Goal: Transaction & Acquisition: Purchase product/service

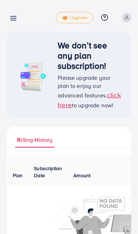
click at [15, 7] on div "Billing detail Upgrade Help Center Contact Support Plans and Pricing Term and p…" at bounding box center [69, 17] width 124 height 21
click at [17, 11] on div "Billing detail Upgrade Help Center Contact Support Plans and Pricing Term and p…" at bounding box center [69, 17] width 124 height 21
click at [17, 17] on icon at bounding box center [13, 17] width 7 height 7
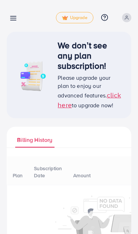
click at [16, 22] on icon at bounding box center [13, 17] width 7 height 7
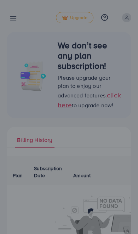
click at [17, 22] on div at bounding box center [69, 140] width 138 height 281
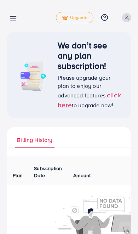
click at [14, 22] on icon at bounding box center [13, 17] width 7 height 7
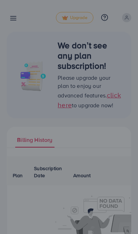
click at [36, 37] on div at bounding box center [69, 140] width 138 height 281
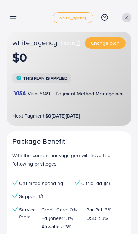
click at [14, 18] on line at bounding box center [14, 18] width 6 height 0
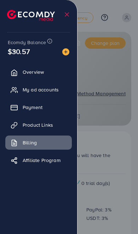
click at [52, 107] on link "Payment" at bounding box center [38, 107] width 66 height 14
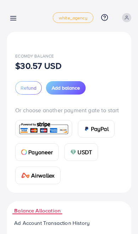
click at [69, 90] on span "Add balance" at bounding box center [66, 88] width 28 height 7
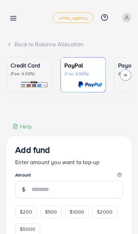
click at [37, 81] on img at bounding box center [34, 85] width 28 height 8
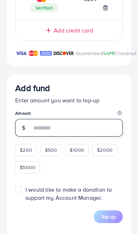
click at [75, 134] on input "number" at bounding box center [76, 128] width 91 height 18
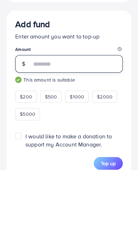
type input "***"
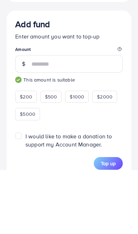
scroll to position [1067, 0]
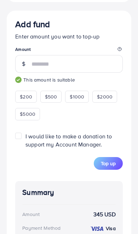
click at [112, 165] on span "Top up" at bounding box center [108, 163] width 15 height 7
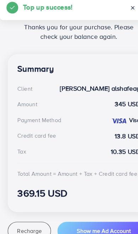
scroll to position [141, 0]
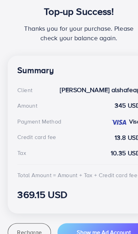
click at [30, 204] on span "Recharge" at bounding box center [26, 207] width 22 height 7
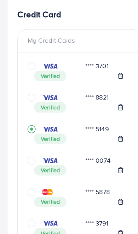
click at [28, 86] on icon "circle" at bounding box center [27, 89] width 7 height 7
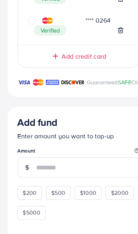
scroll to position [985, 0]
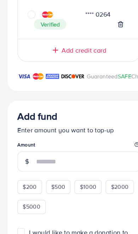
click at [61, 147] on input "number" at bounding box center [76, 146] width 91 height 18
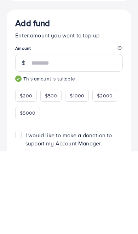
type input "***"
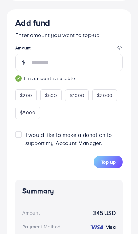
click at [109, 166] on span "Top up" at bounding box center [108, 162] width 15 height 7
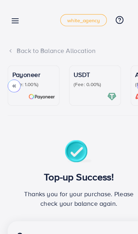
scroll to position [0, 108]
click at [82, 73] on p "(Fee: 0.00%)" at bounding box center [82, 74] width 37 height 6
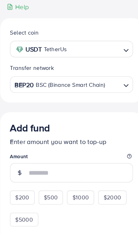
scroll to position [121, 0]
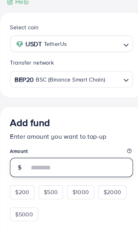
click at [60, 151] on input "number" at bounding box center [76, 150] width 91 height 17
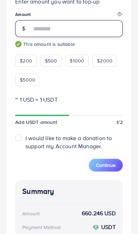
scroll to position [243, 0]
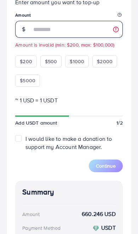
type input "***"
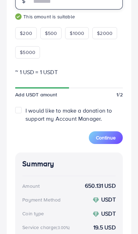
scroll to position [271, 0]
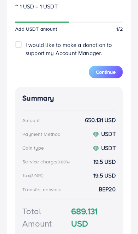
click at [110, 72] on span "Continue" at bounding box center [106, 72] width 20 height 7
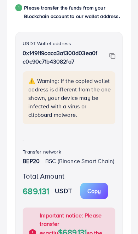
scroll to position [157, 0]
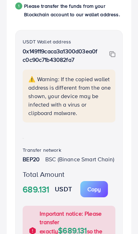
click at [115, 58] on img at bounding box center [112, 54] width 6 height 6
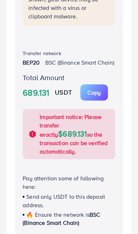
scroll to position [255, 0]
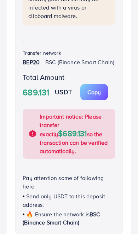
click at [100, 100] on button "Copy Amount Copy" at bounding box center [94, 92] width 28 height 16
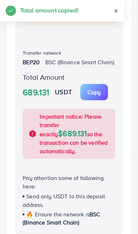
click at [101, 97] on p "Copy" at bounding box center [93, 92] width 13 height 8
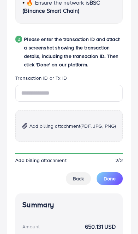
scroll to position [467, 0]
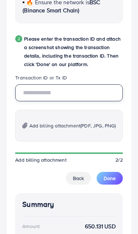
click at [75, 101] on input "text" at bounding box center [68, 93] width 107 height 17
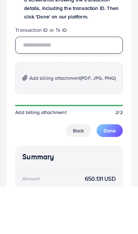
click at [61, 85] on input "text" at bounding box center [68, 93] width 107 height 17
paste input "**********"
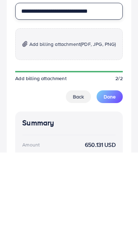
type input "**********"
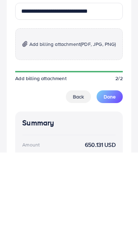
click at [96, 122] on span "(PDF, JPG, PNG)" at bounding box center [97, 125] width 35 height 7
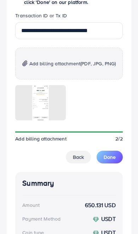
scroll to position [537, 0]
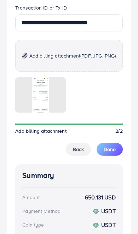
click at [110, 153] on span "Done" at bounding box center [110, 149] width 12 height 7
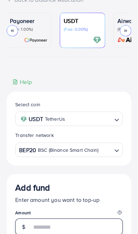
scroll to position [0, 0]
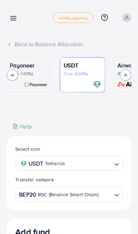
click at [16, 15] on icon at bounding box center [13, 17] width 7 height 7
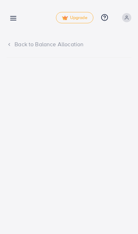
click at [16, 20] on line at bounding box center [14, 20] width 6 height 0
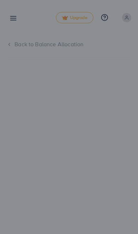
click at [95, 153] on div at bounding box center [69, 140] width 138 height 281
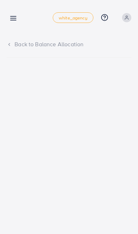
click at [13, 18] on icon at bounding box center [13, 17] width 7 height 7
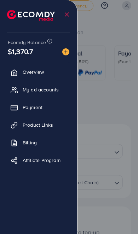
scroll to position [8, 0]
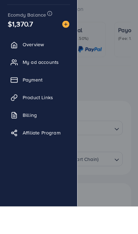
click at [119, 90] on div at bounding box center [69, 140] width 138 height 281
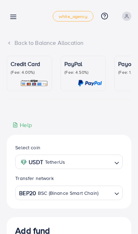
scroll to position [0, 0]
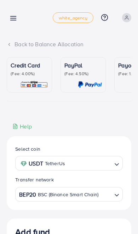
click at [17, 15] on icon at bounding box center [13, 17] width 7 height 7
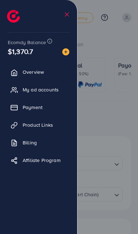
click at [50, 140] on link "Billing" at bounding box center [38, 143] width 66 height 14
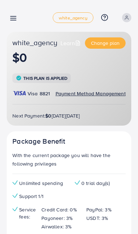
click at [14, 17] on icon at bounding box center [13, 17] width 7 height 7
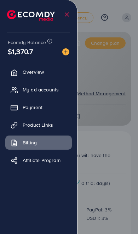
click at [51, 108] on link "Payment" at bounding box center [38, 107] width 66 height 14
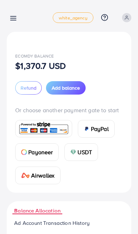
click at [71, 88] on span "Add balance" at bounding box center [66, 88] width 28 height 7
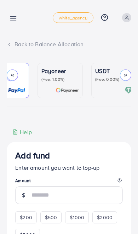
scroll to position [0, 122]
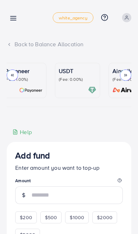
click at [83, 86] on div at bounding box center [77, 90] width 37 height 8
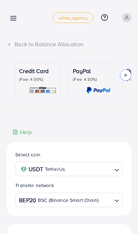
click at [48, 80] on p "(Fee: 4.00%)" at bounding box center [37, 80] width 37 height 6
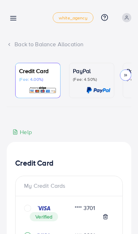
click at [8, 11] on div "Add fund white_agency Help Center Contact Support Plans and Pricing Term and po…" at bounding box center [69, 18] width 124 height 20
click at [14, 21] on icon at bounding box center [13, 17] width 7 height 7
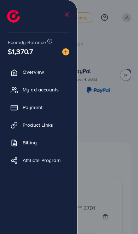
click at [109, 55] on div at bounding box center [69, 140] width 138 height 281
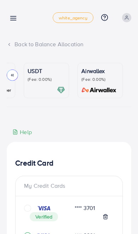
click at [126, 17] on icon at bounding box center [126, 17] width 5 height 5
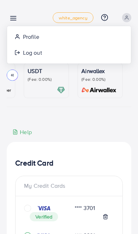
click at [105, 37] on link "Profile" at bounding box center [69, 37] width 124 height 16
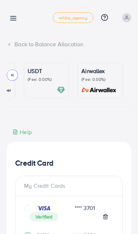
select select "****"
select select "*******"
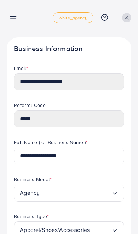
click at [12, 13] on link at bounding box center [12, 17] width 10 height 9
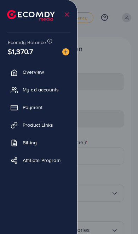
click at [59, 107] on link "Payment" at bounding box center [38, 107] width 66 height 14
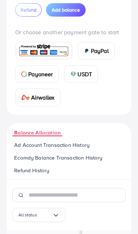
scroll to position [77, 0]
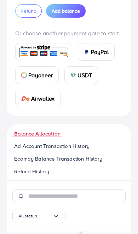
click at [54, 136] on span "Balance Allocation" at bounding box center [37, 134] width 46 height 8
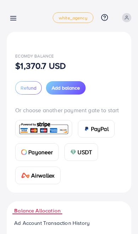
click at [24, 87] on span "Refund" at bounding box center [29, 88] width 16 height 7
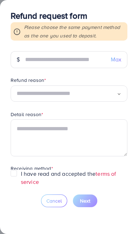
scroll to position [337, 0]
click at [59, 205] on span "Cancel" at bounding box center [54, 201] width 16 height 7
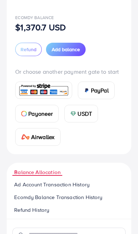
scroll to position [0, 0]
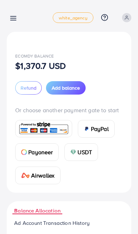
click at [10, 7] on nav "Payment white_agency Help Center Contact Support Plans and Pricing Term and pol…" at bounding box center [69, 17] width 124 height 25
click at [14, 8] on div "Payment white_agency Help Center Contact Support Plans and Pricing Term and pol…" at bounding box center [69, 18] width 124 height 20
click at [15, 16] on icon at bounding box center [13, 17] width 7 height 7
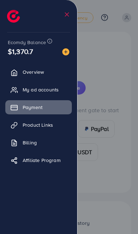
click at [49, 72] on link "Overview" at bounding box center [38, 72] width 66 height 14
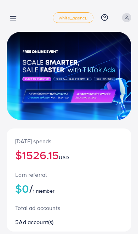
click at [14, 14] on link at bounding box center [12, 17] width 10 height 9
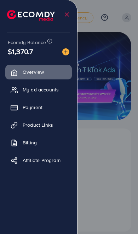
click at [58, 139] on link "Billing" at bounding box center [38, 143] width 66 height 14
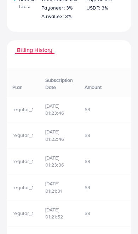
scroll to position [211, 0]
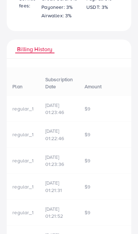
click at [31, 53] on span "Billing History" at bounding box center [34, 49] width 35 height 8
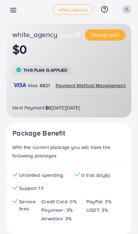
scroll to position [9, 0]
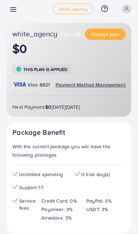
click at [97, 86] on span "Payment Method Management" at bounding box center [91, 84] width 70 height 7
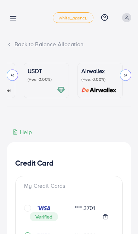
scroll to position [0, 137]
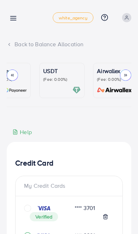
click at [73, 89] on img at bounding box center [76, 90] width 8 height 8
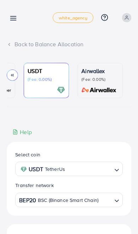
click at [12, 18] on icon at bounding box center [13, 17] width 7 height 7
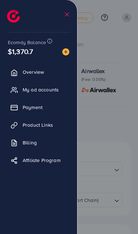
click at [103, 127] on div at bounding box center [69, 140] width 138 height 281
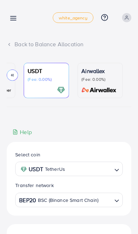
click at [11, 17] on line at bounding box center [14, 17] width 6 height 0
